Goal: Transaction & Acquisition: Download file/media

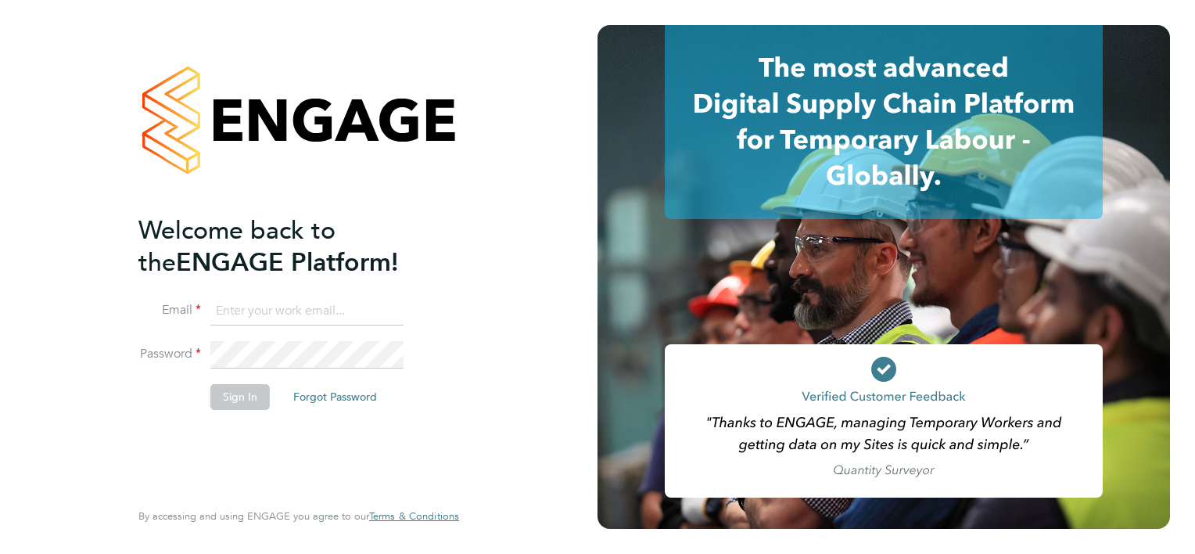
type input "persie.frost@deverellsmith.com"
click at [263, 427] on div "Welcome back to the ENGAGE Platform! Email persie.frost@deverellsmith.com Passw…" at bounding box center [290, 354] width 305 height 281
click at [244, 388] on button "Sign In" at bounding box center [239, 396] width 59 height 25
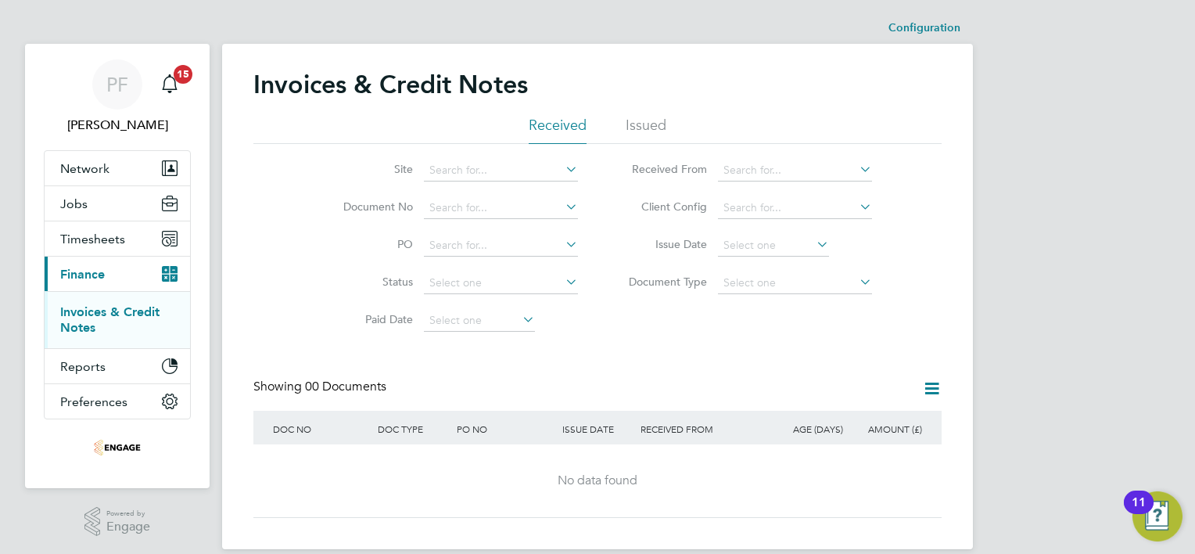
click at [650, 123] on li "Issued" at bounding box center [645, 130] width 41 height 28
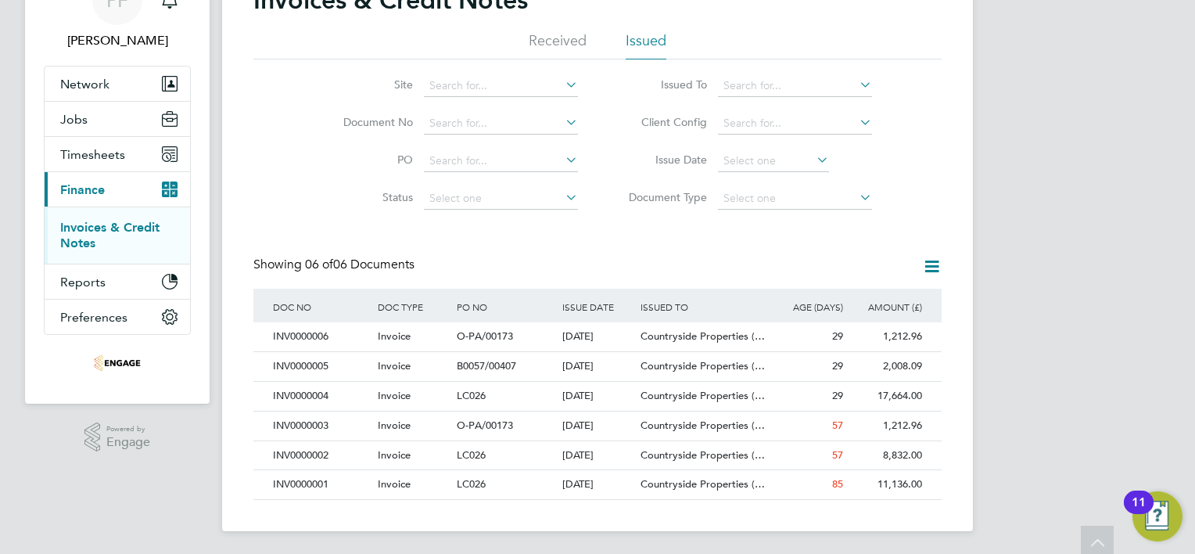
scroll to position [86, 0]
click at [311, 421] on div "INV0000003" at bounding box center [321, 424] width 105 height 29
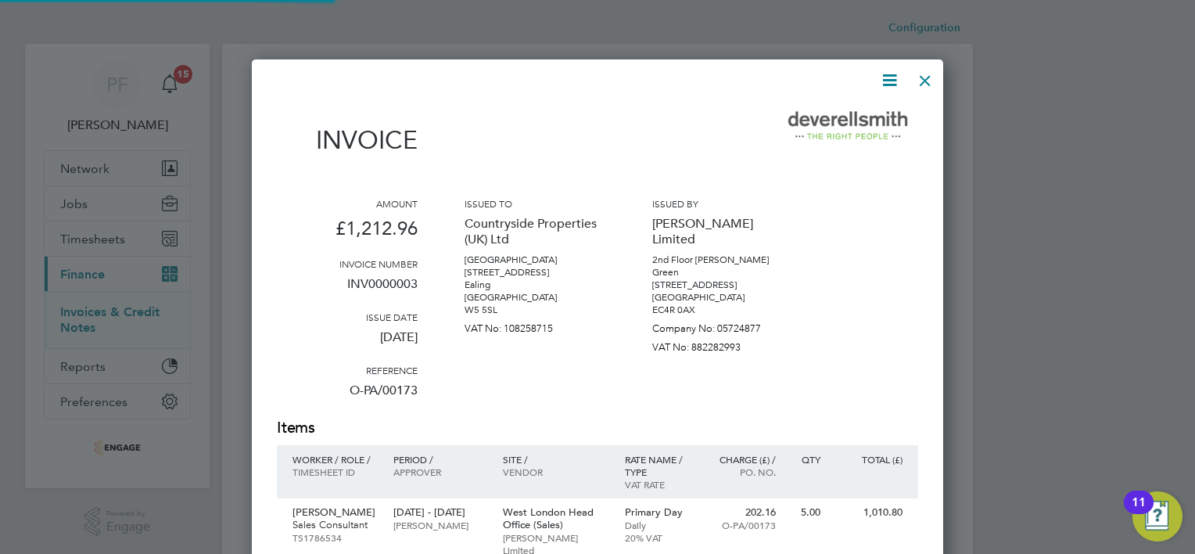
scroll to position [7, 8]
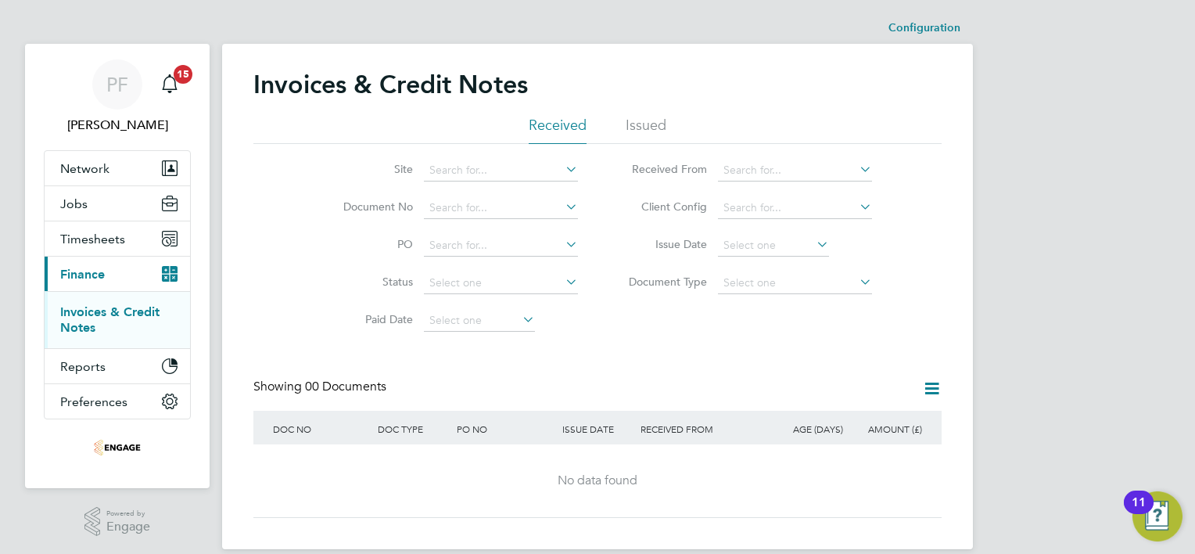
click at [650, 119] on li "Issued" at bounding box center [645, 130] width 41 height 28
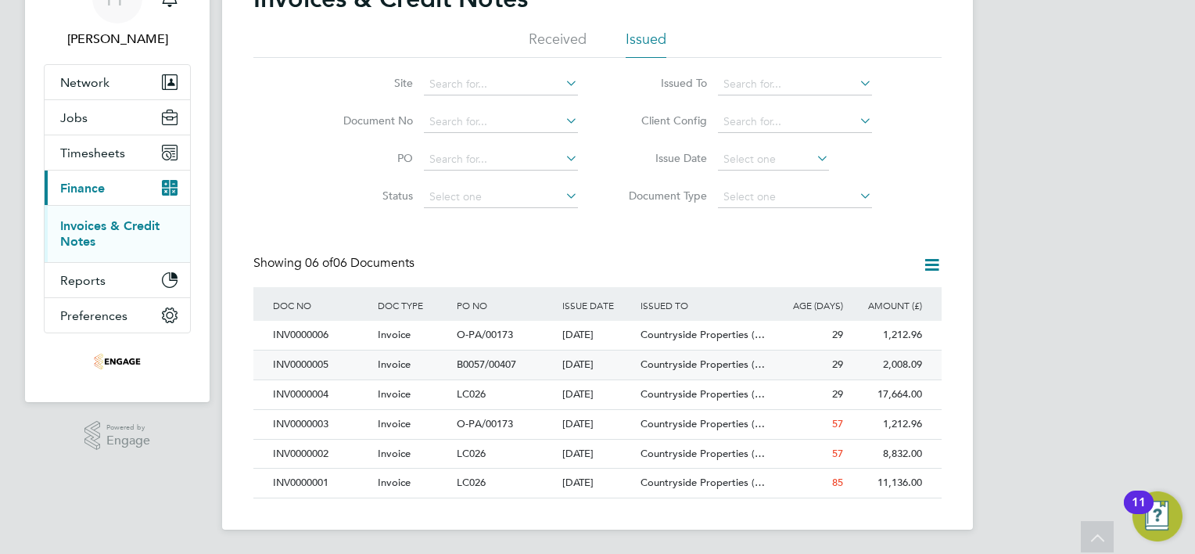
click at [303, 366] on div "INV0000005" at bounding box center [321, 364] width 105 height 29
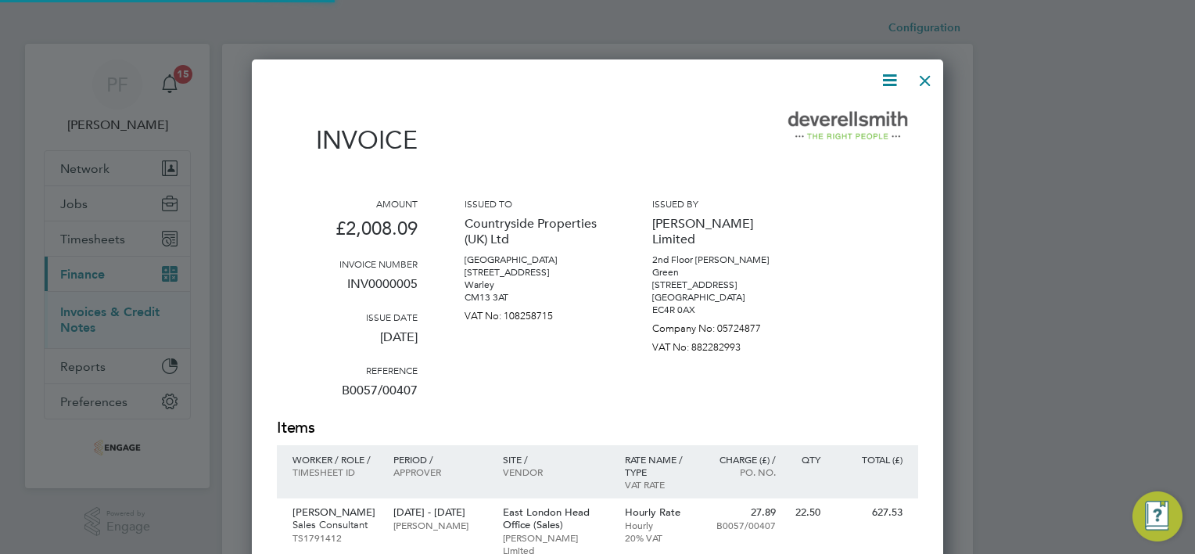
scroll to position [7, 8]
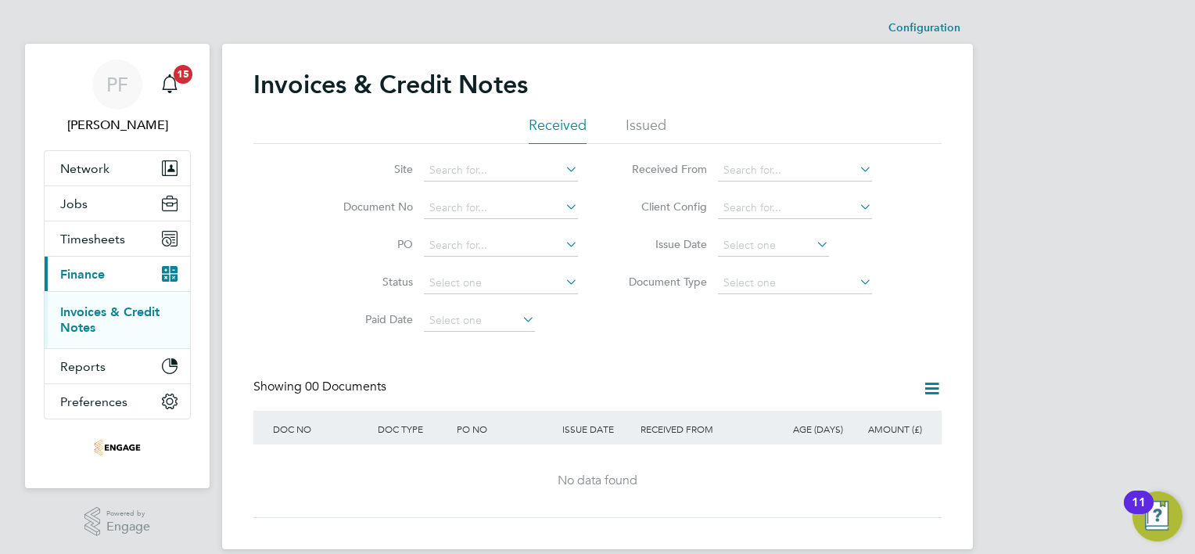
click at [649, 124] on li "Issued" at bounding box center [645, 130] width 41 height 28
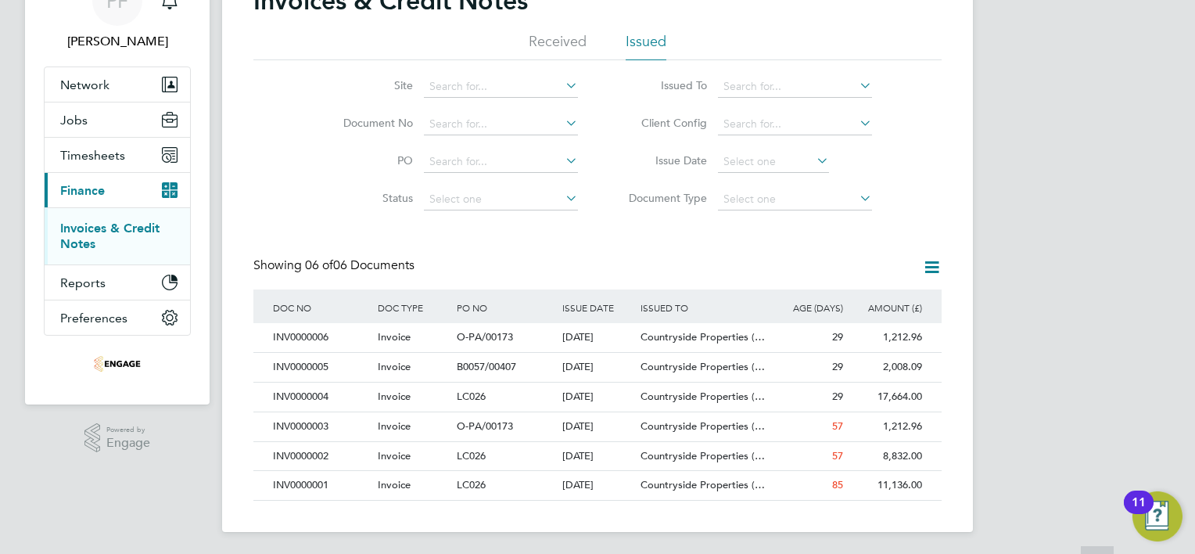
scroll to position [86, 0]
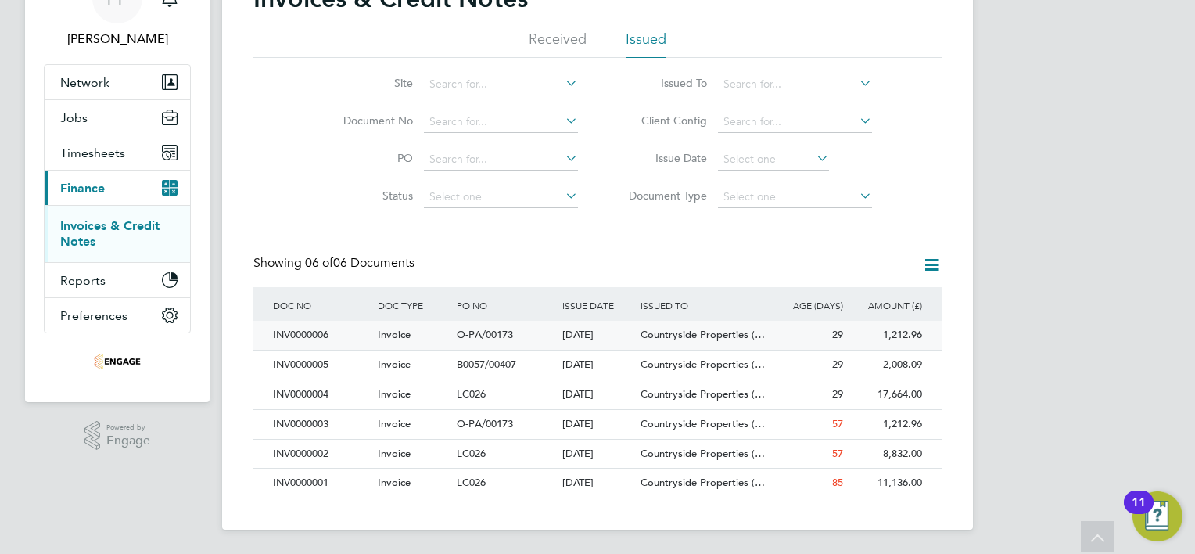
click at [319, 334] on div "INV0000006" at bounding box center [321, 335] width 105 height 29
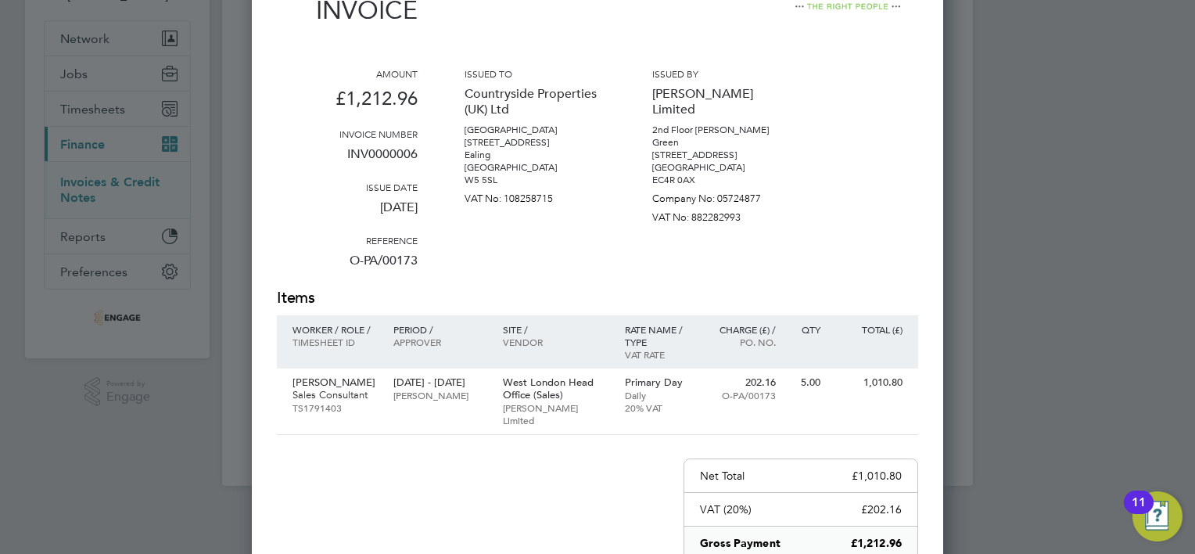
scroll to position [156, 0]
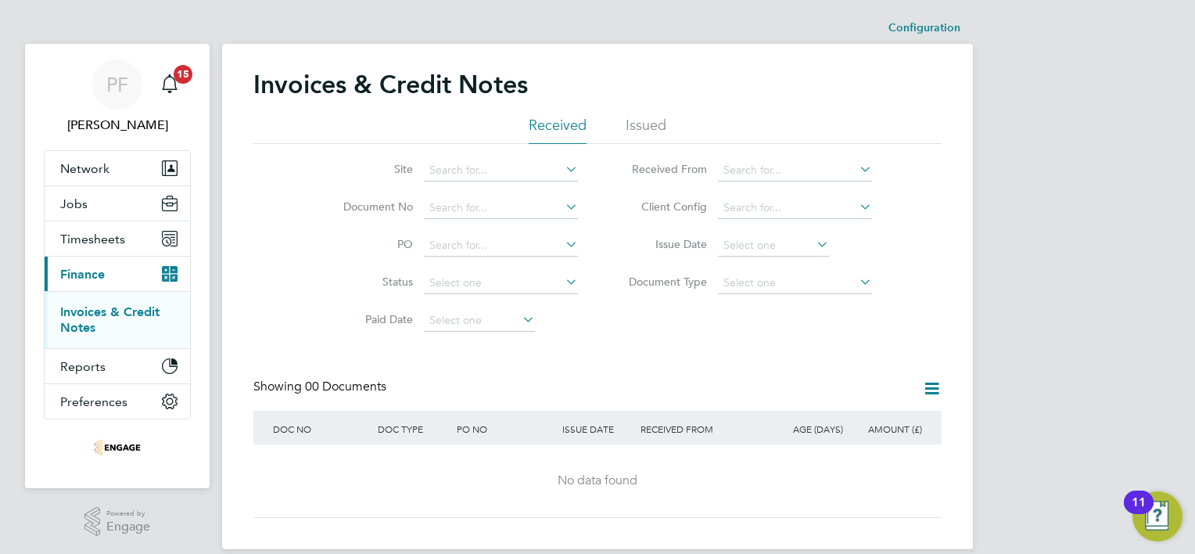
click at [659, 124] on li "Issued" at bounding box center [645, 130] width 41 height 28
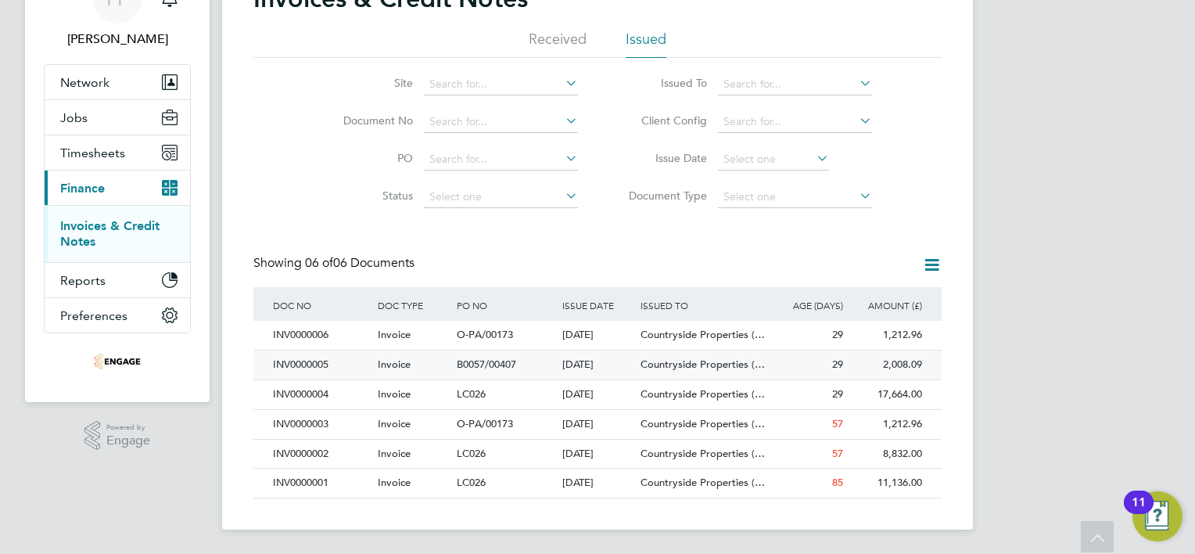
click at [312, 365] on div "INV0000005" at bounding box center [321, 364] width 105 height 29
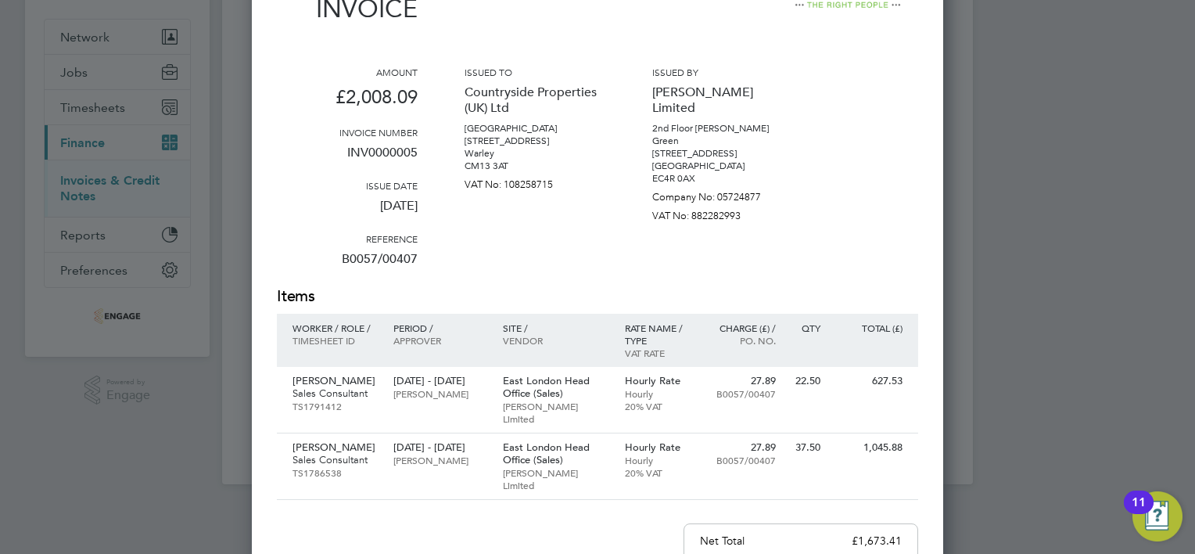
scroll to position [63, 0]
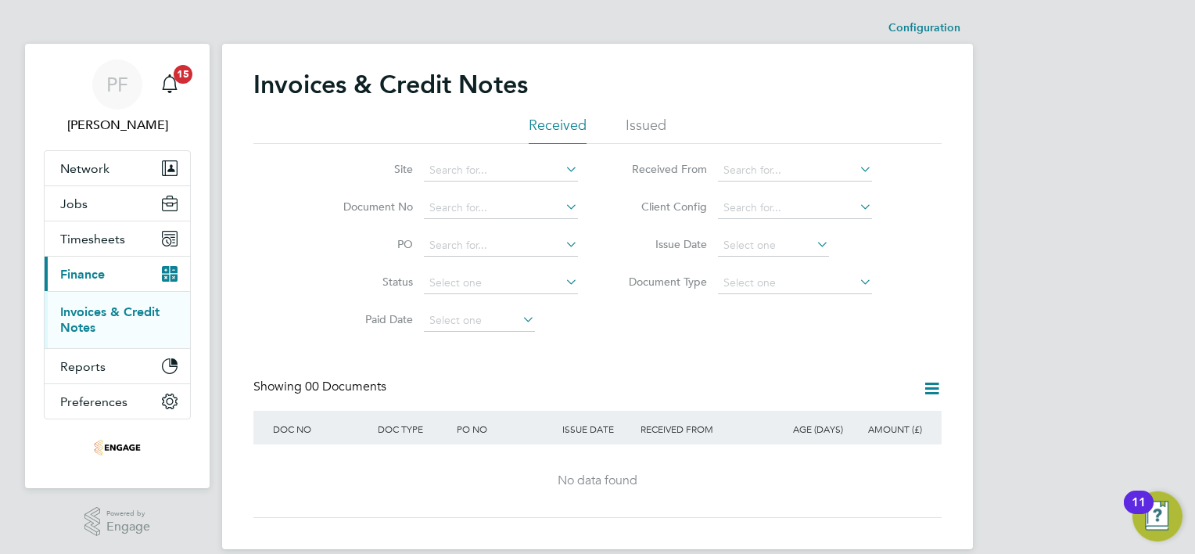
click at [654, 127] on li "Issued" at bounding box center [645, 130] width 41 height 28
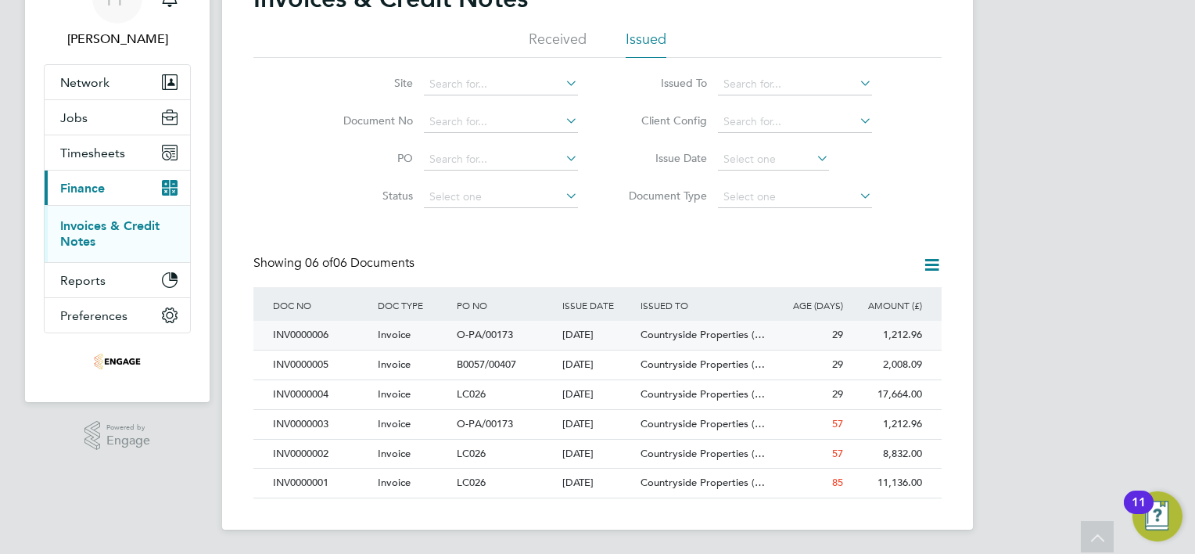
click at [316, 334] on div "INV0000006" at bounding box center [321, 335] width 105 height 29
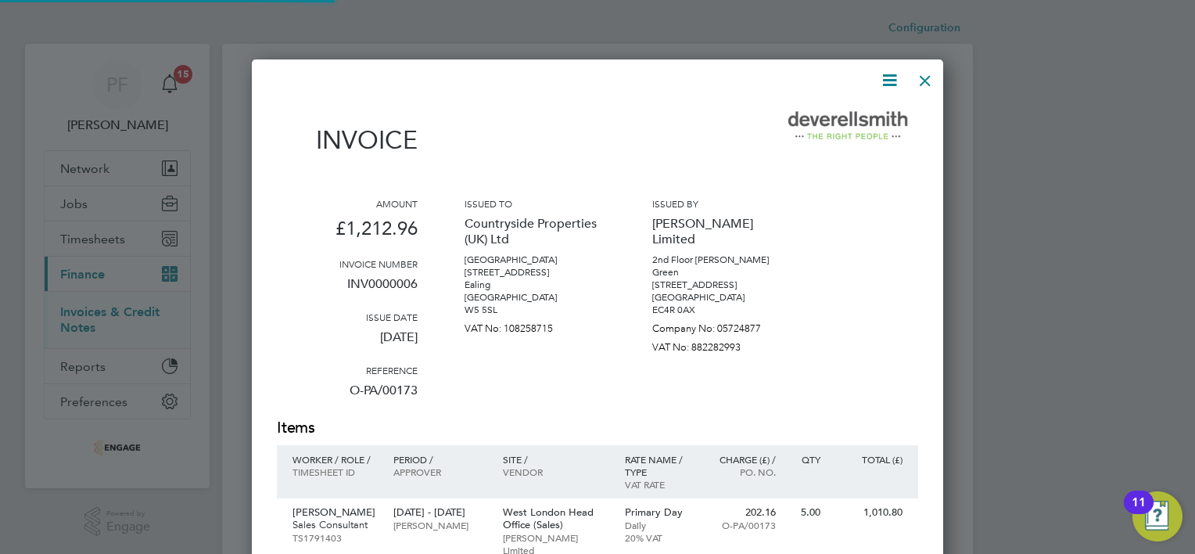
scroll to position [7, 8]
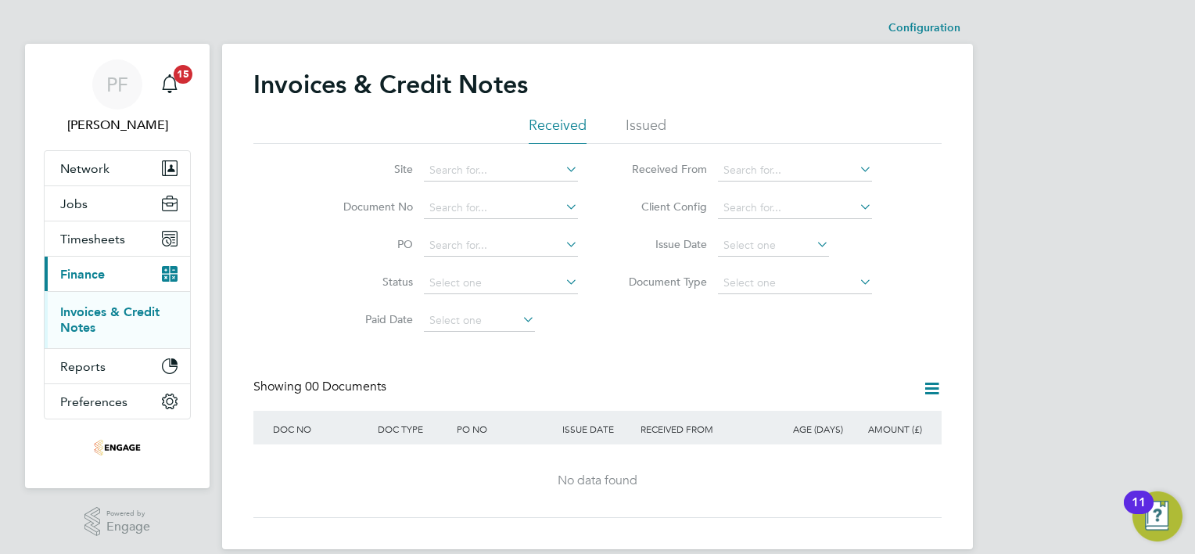
click at [647, 125] on li "Issued" at bounding box center [645, 130] width 41 height 28
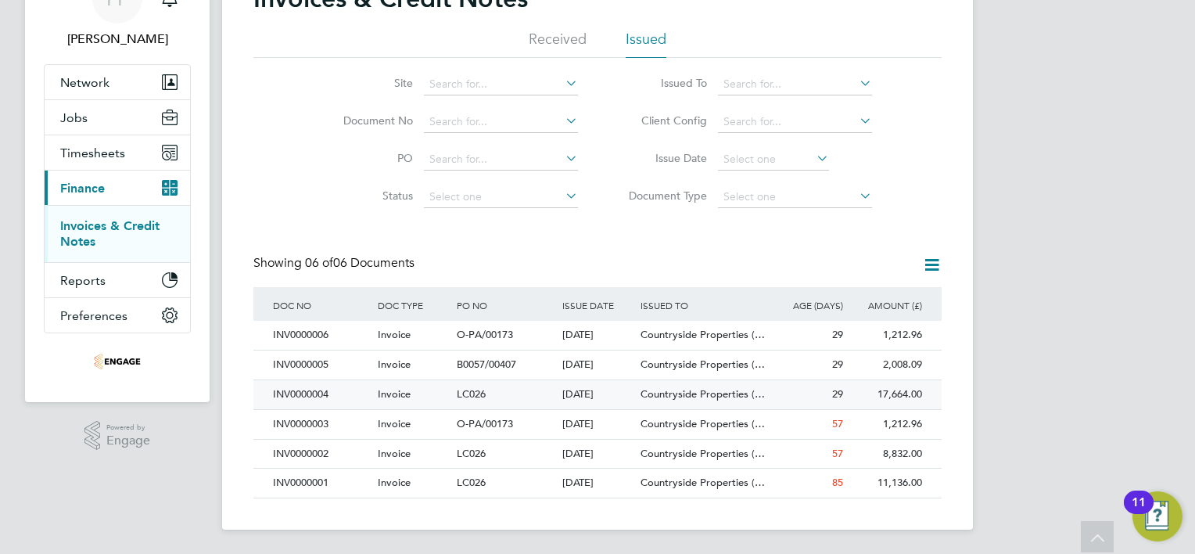
click at [318, 396] on div "INV0000004" at bounding box center [321, 394] width 105 height 29
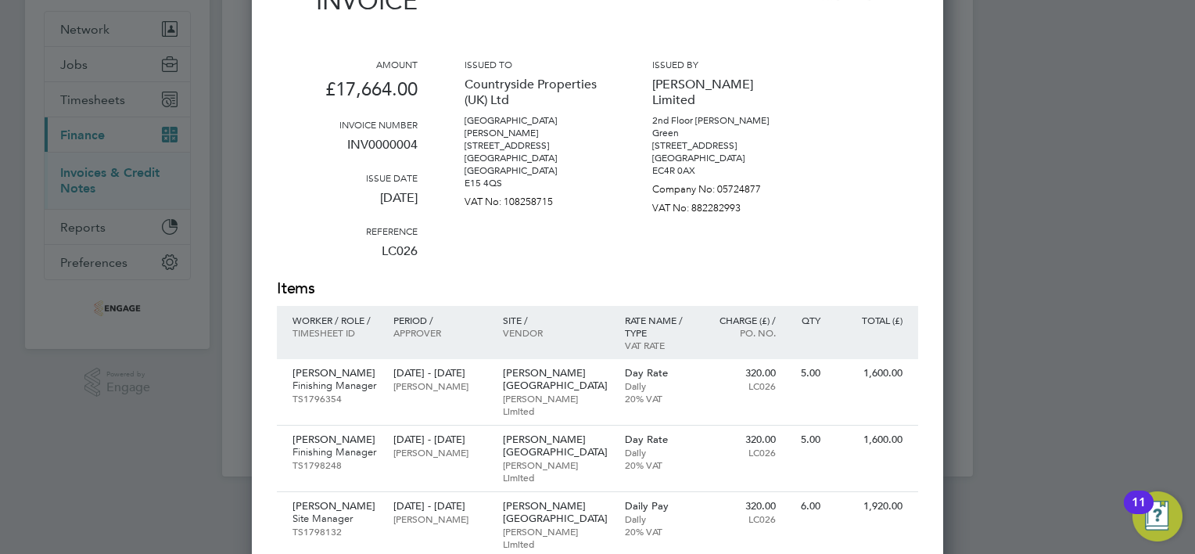
scroll to position [156, 0]
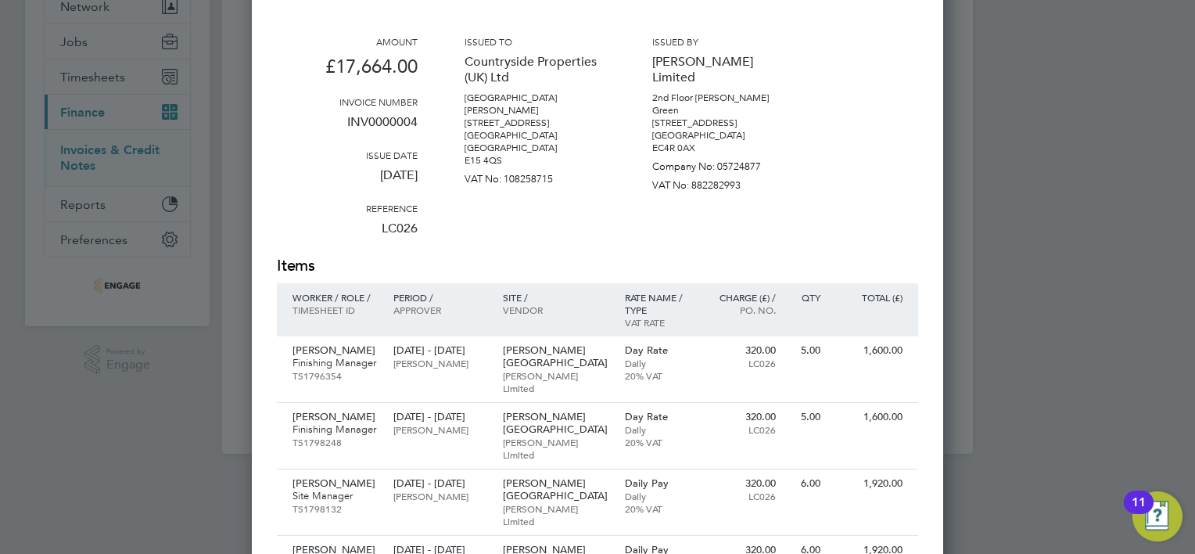
scroll to position [156, 0]
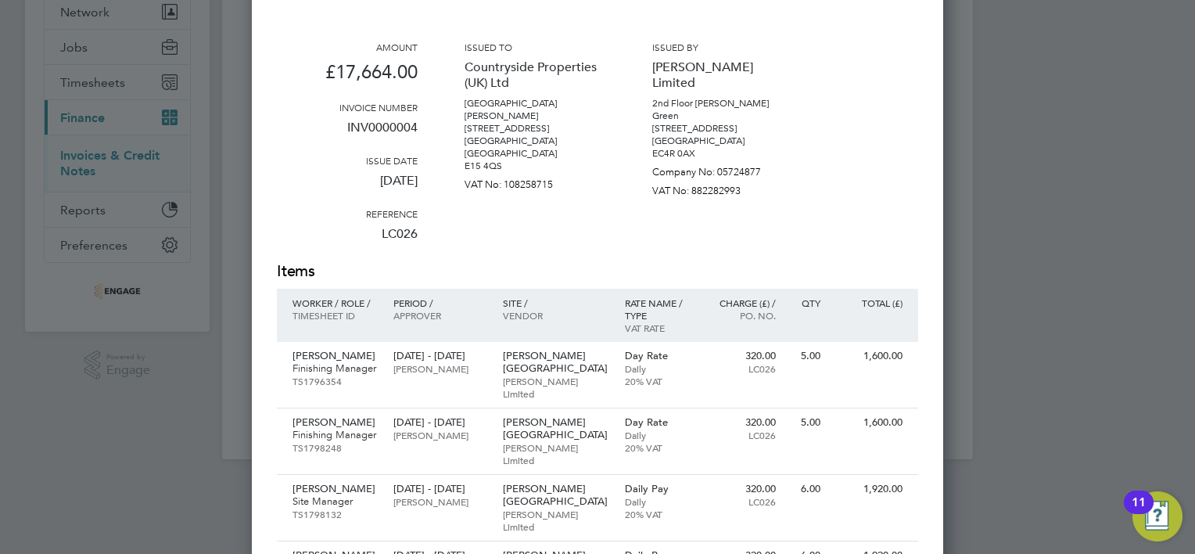
scroll to position [86, 0]
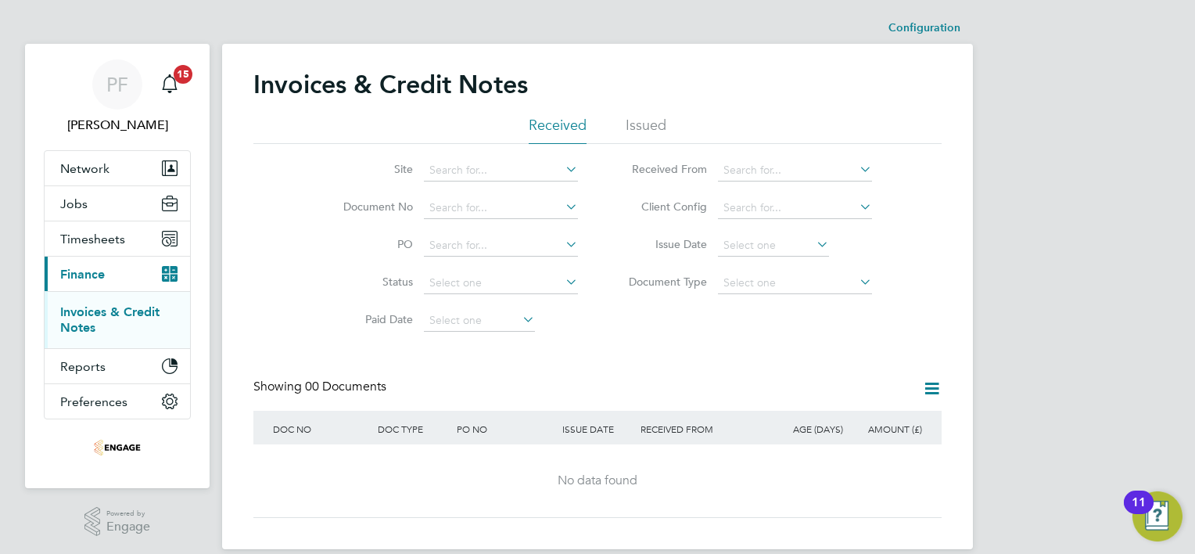
click at [652, 126] on li "Issued" at bounding box center [645, 130] width 41 height 28
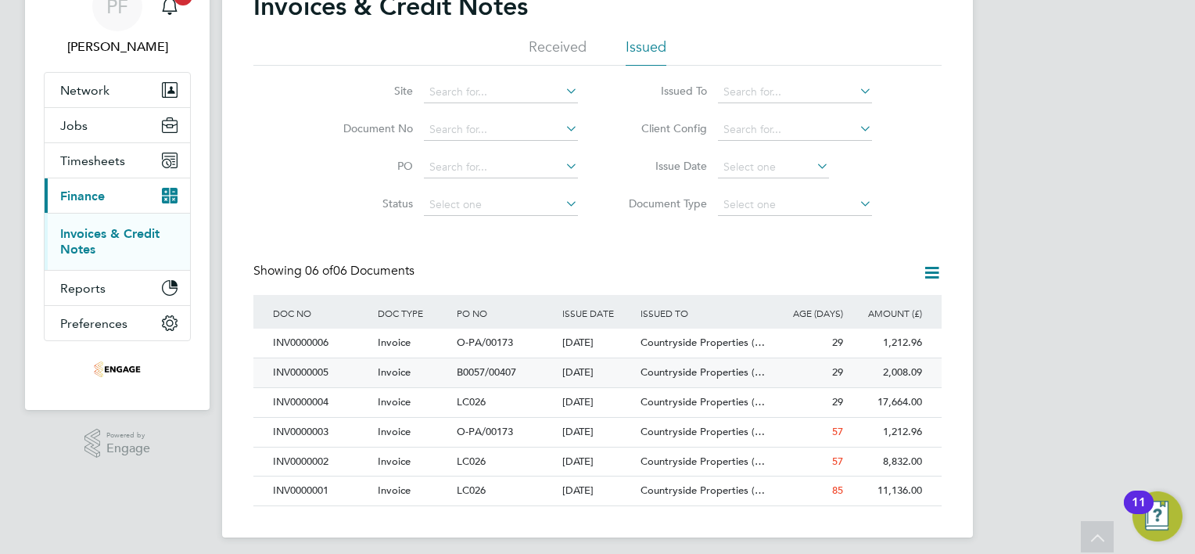
click at [315, 371] on div "INV0000005" at bounding box center [321, 372] width 105 height 29
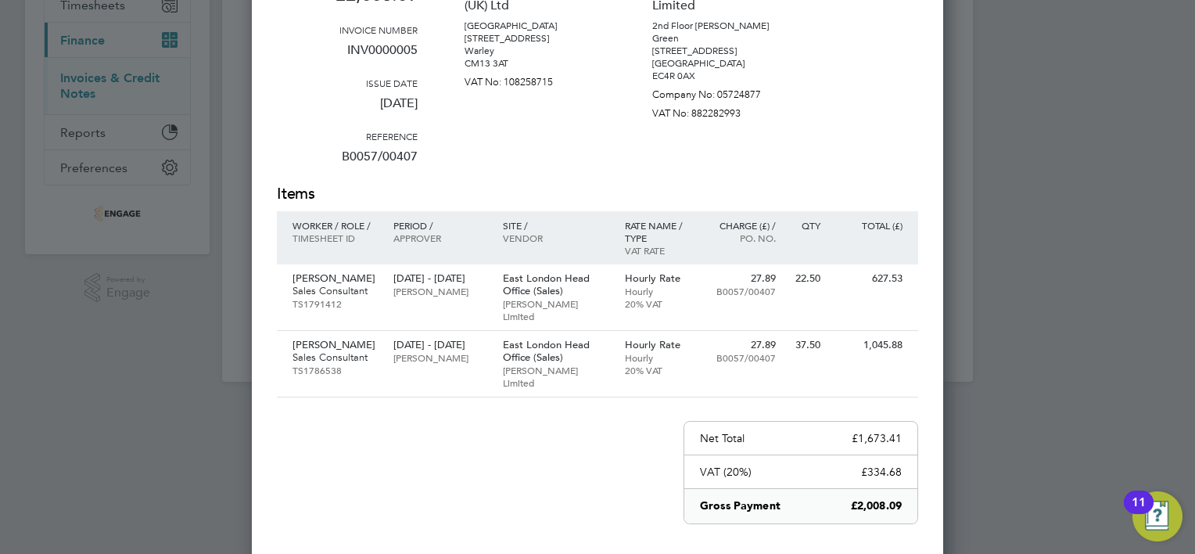
scroll to position [235, 0]
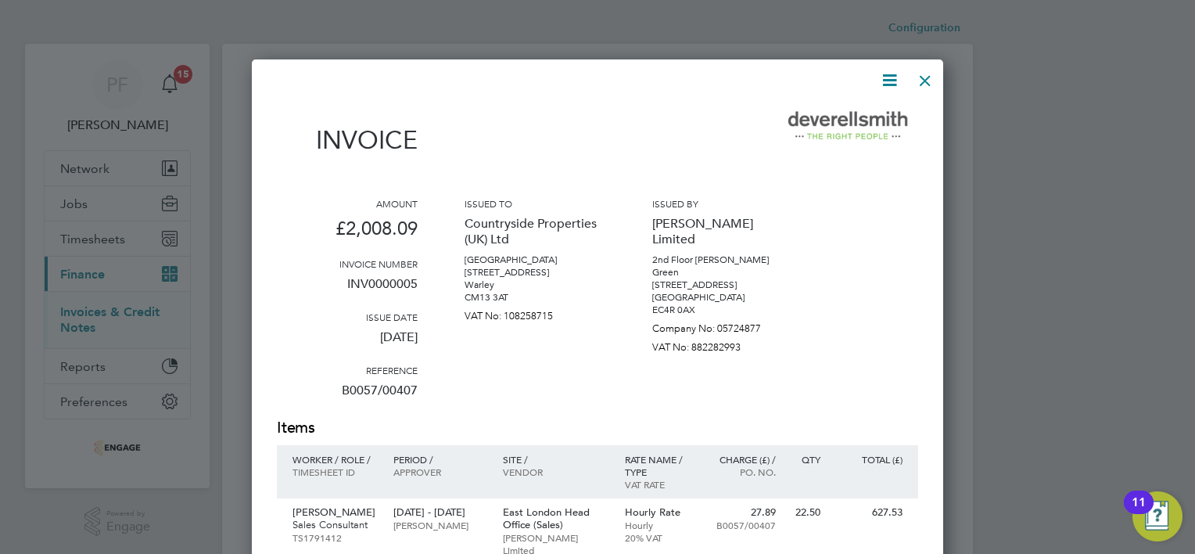
click at [890, 81] on icon at bounding box center [890, 80] width 20 height 20
click at [844, 117] on li "Download Invoice" at bounding box center [842, 117] width 108 height 22
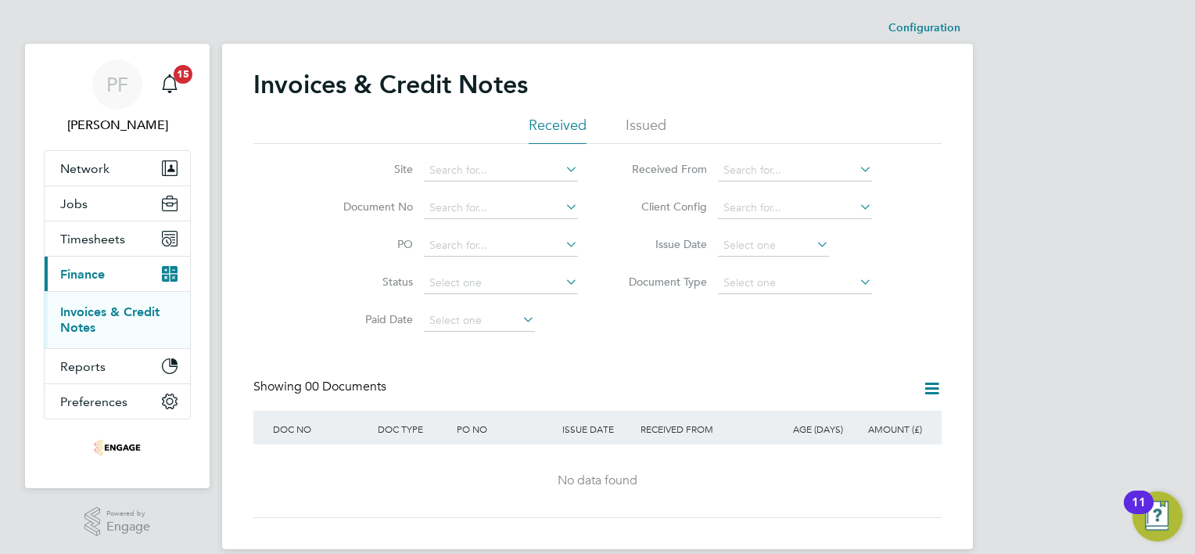
click at [643, 124] on li "Issued" at bounding box center [645, 130] width 41 height 28
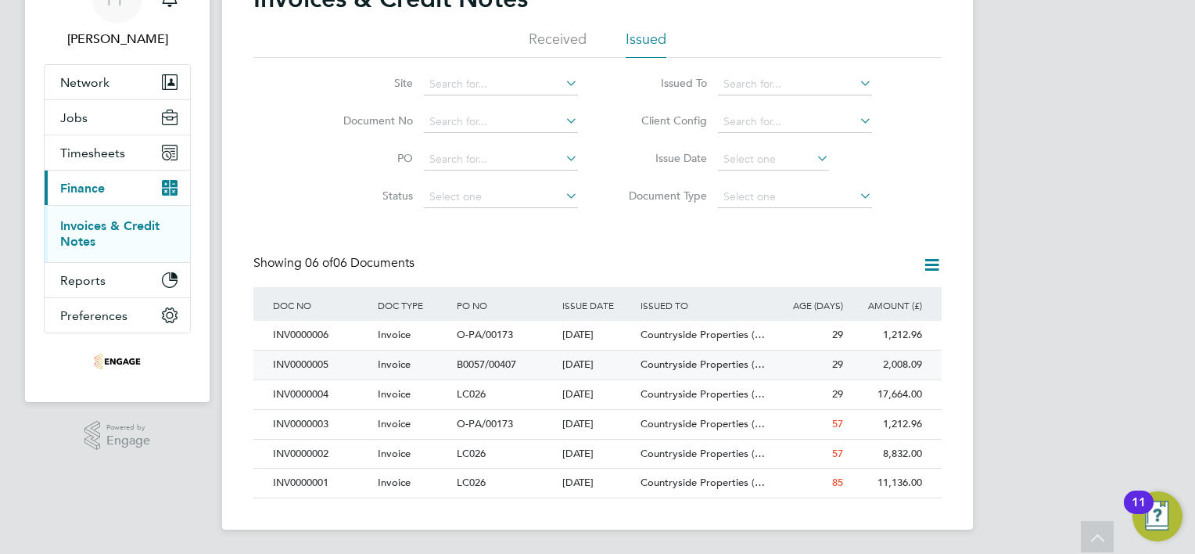
click at [310, 363] on div "INV0000005" at bounding box center [321, 364] width 105 height 29
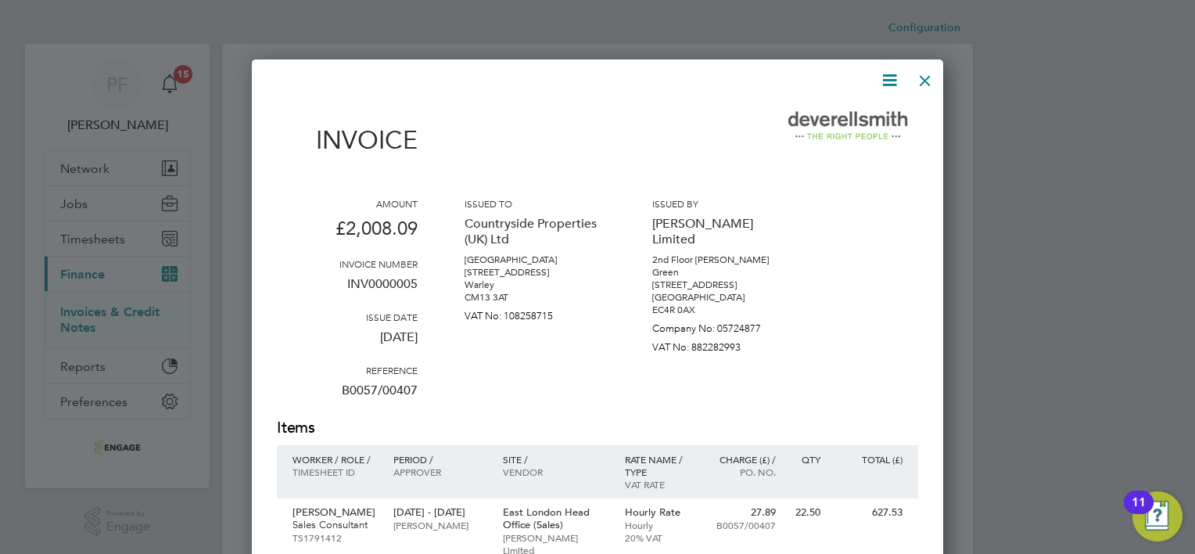
click at [887, 84] on icon at bounding box center [890, 80] width 20 height 20
click at [852, 279] on div "Amount £2,008.09 Invoice number INV0000005 Issue date [DATE] Reference B0057/00…" at bounding box center [597, 307] width 641 height 220
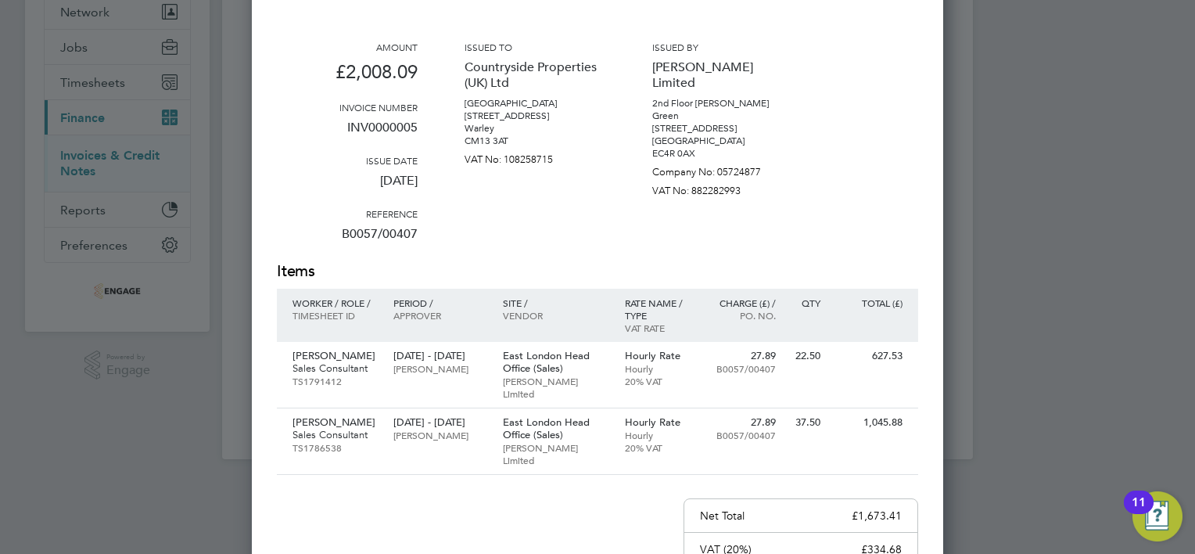
scroll to position [8, 7]
